Goal: Use online tool/utility: Utilize a website feature to perform a specific function

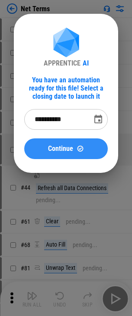
click at [59, 147] on span "Continue" at bounding box center [60, 148] width 25 height 7
